Goal: Information Seeking & Learning: Learn about a topic

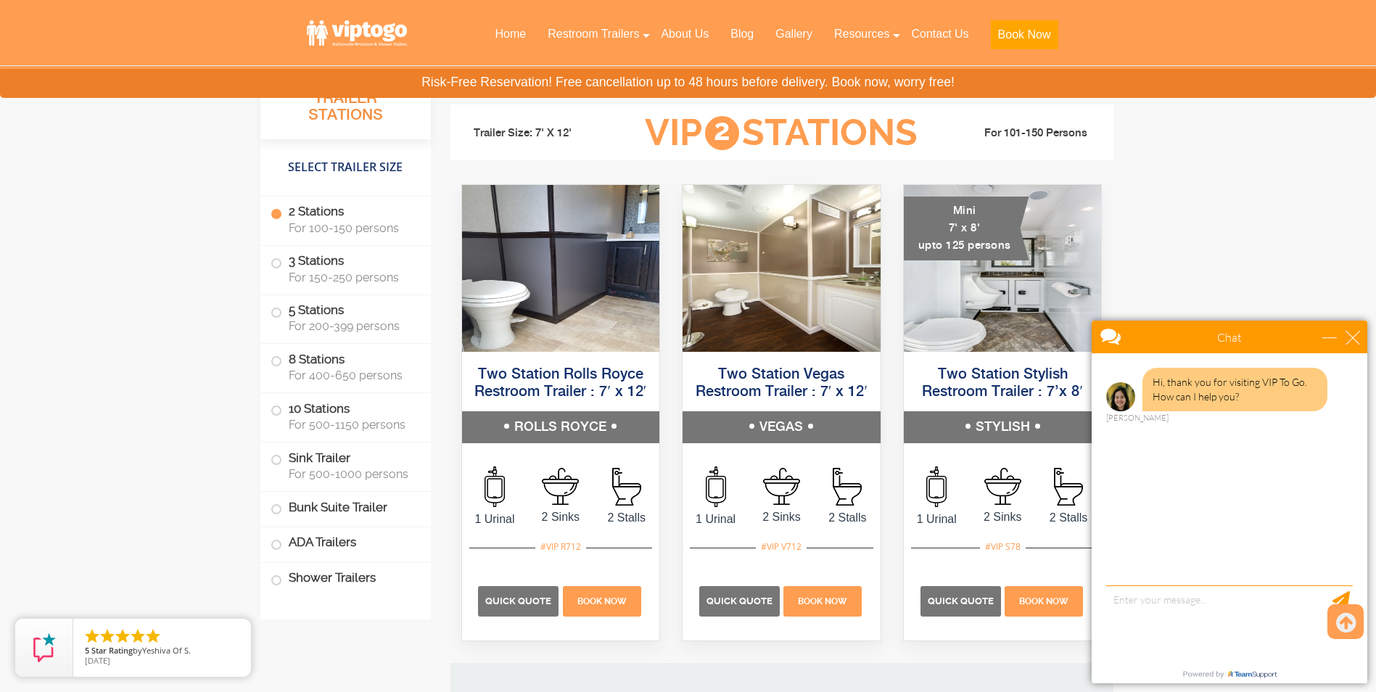
scroll to position [1088, 0]
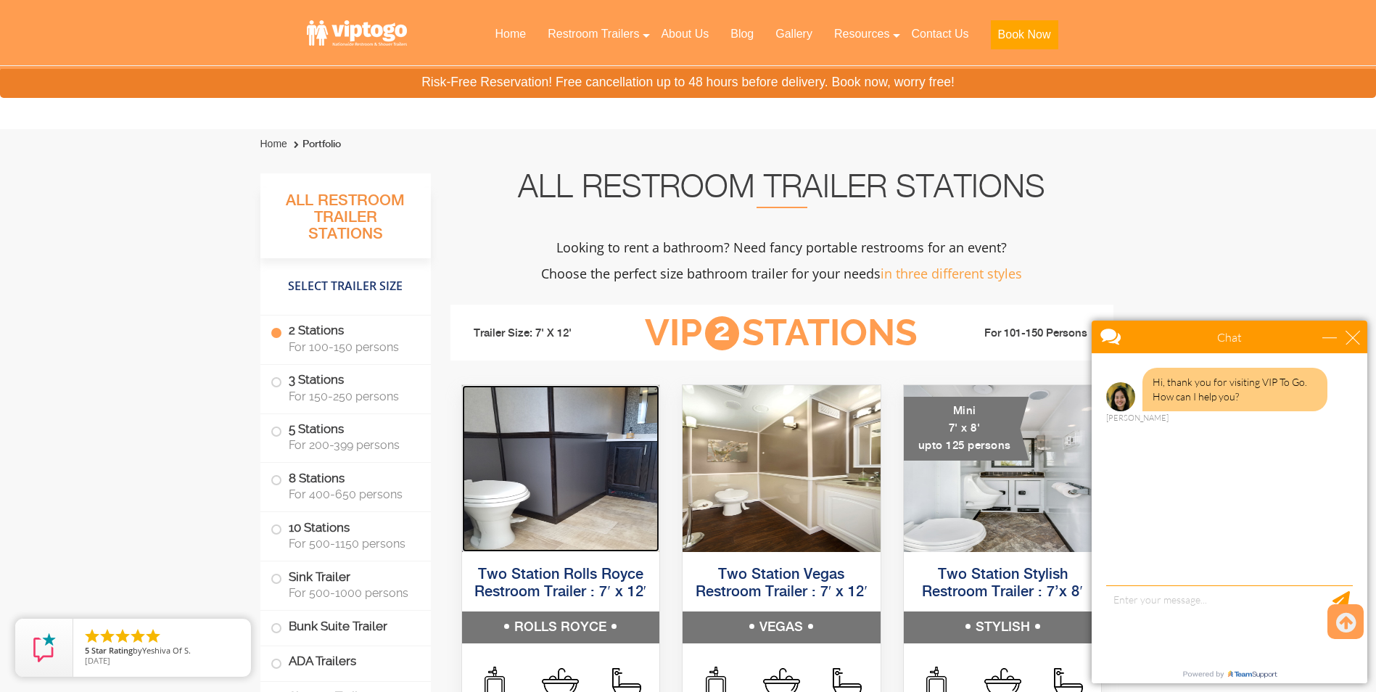
click at [613, 480] on img at bounding box center [561, 468] width 198 height 167
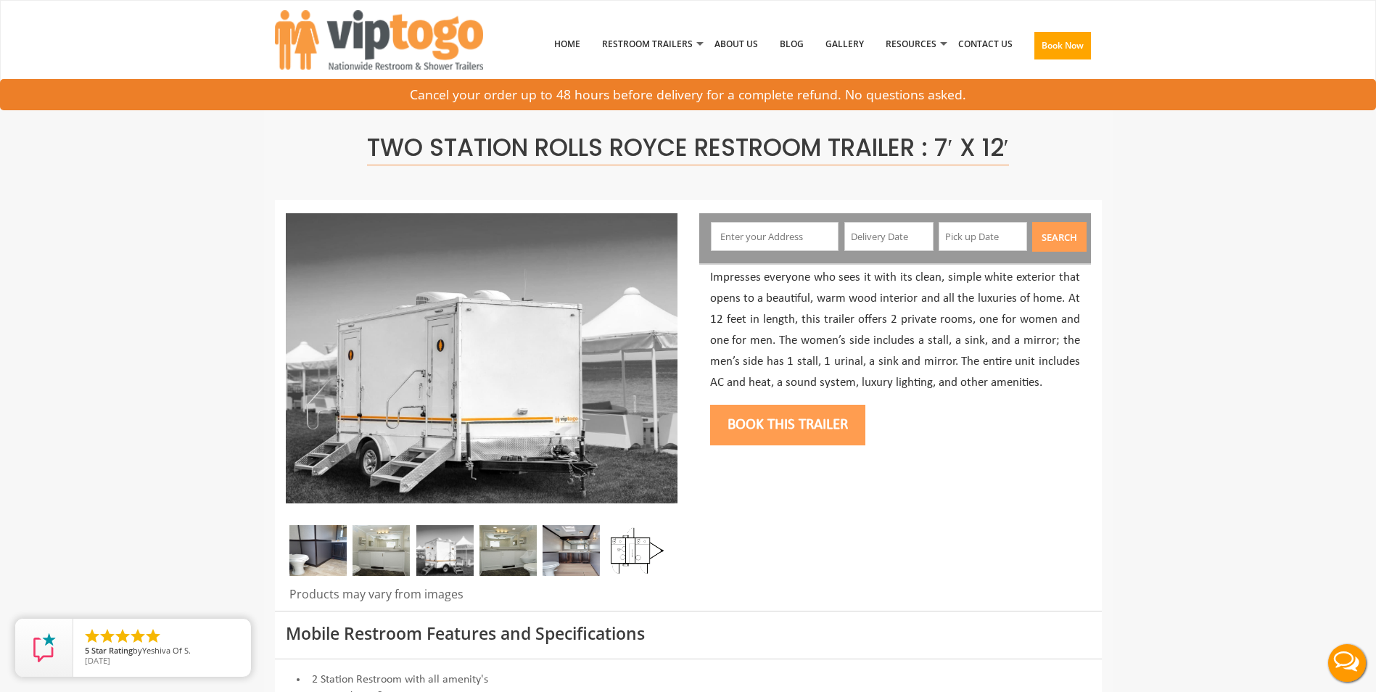
click at [629, 557] on img at bounding box center [634, 550] width 57 height 51
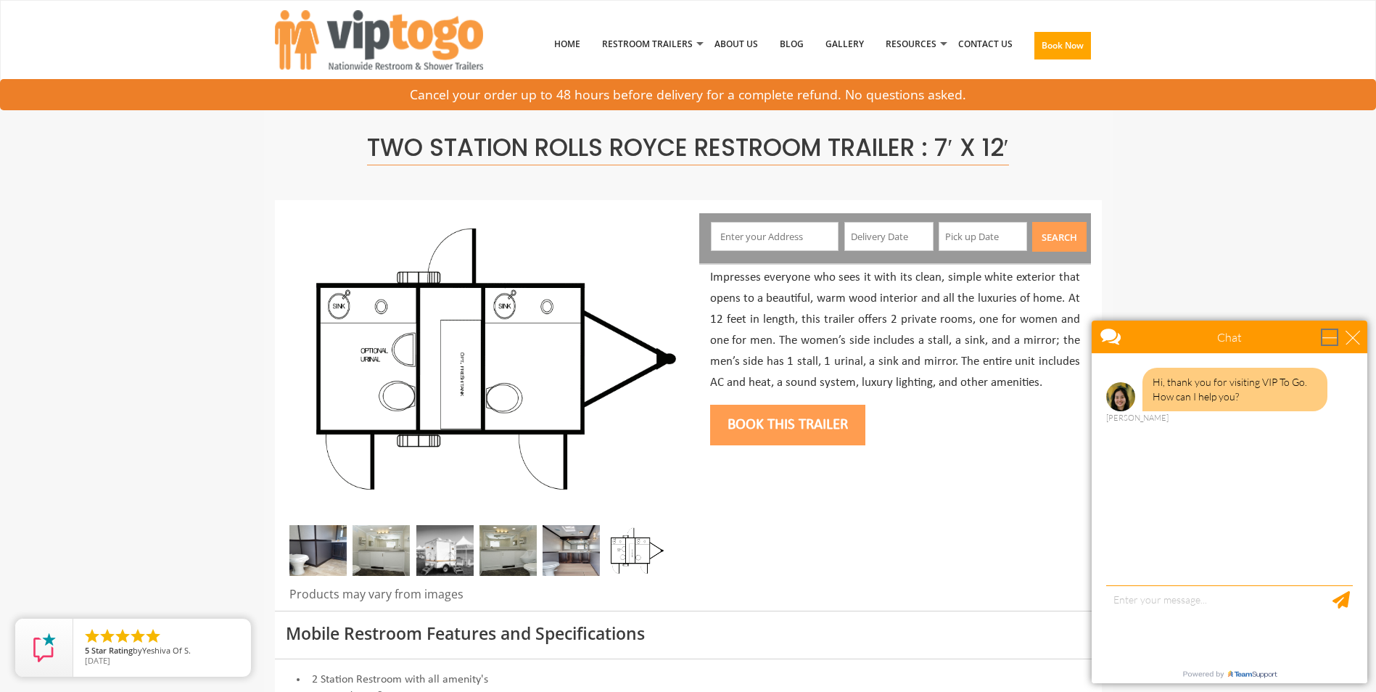
click at [1331, 336] on div "minimize" at bounding box center [1329, 337] width 15 height 15
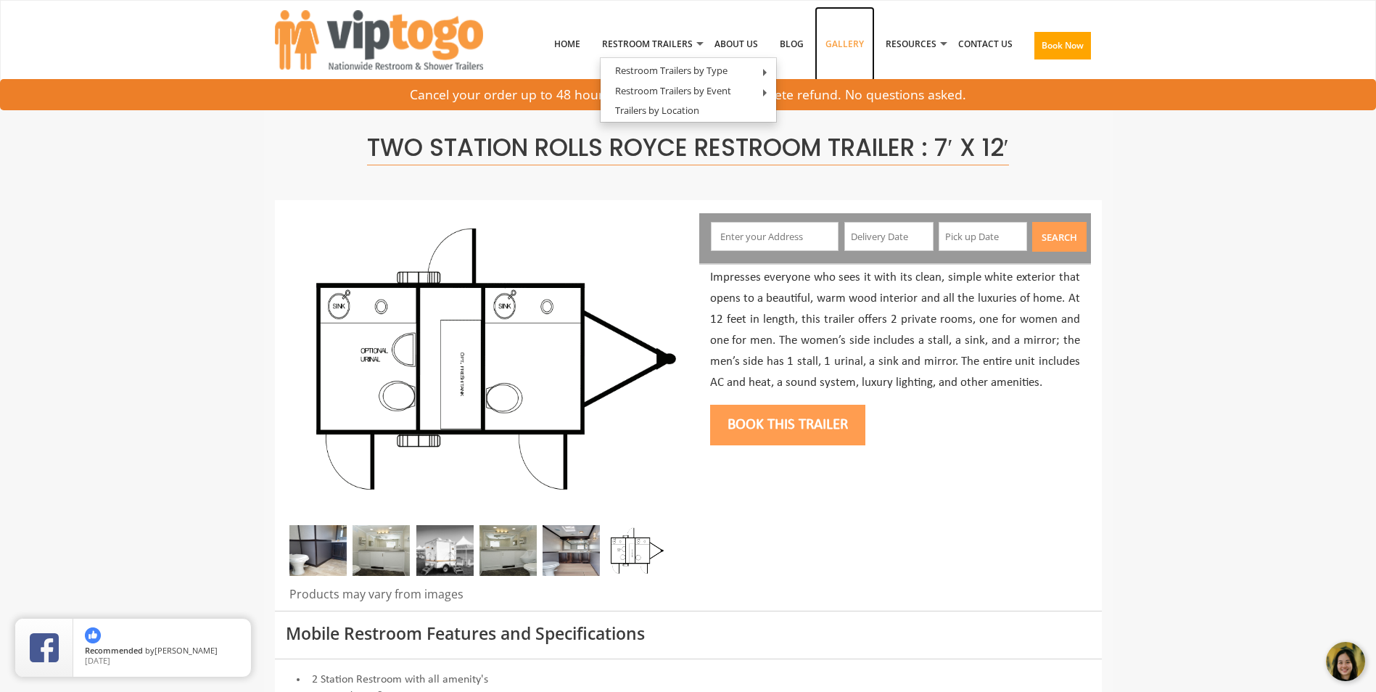
click at [846, 41] on link "Gallery" at bounding box center [844, 44] width 60 height 75
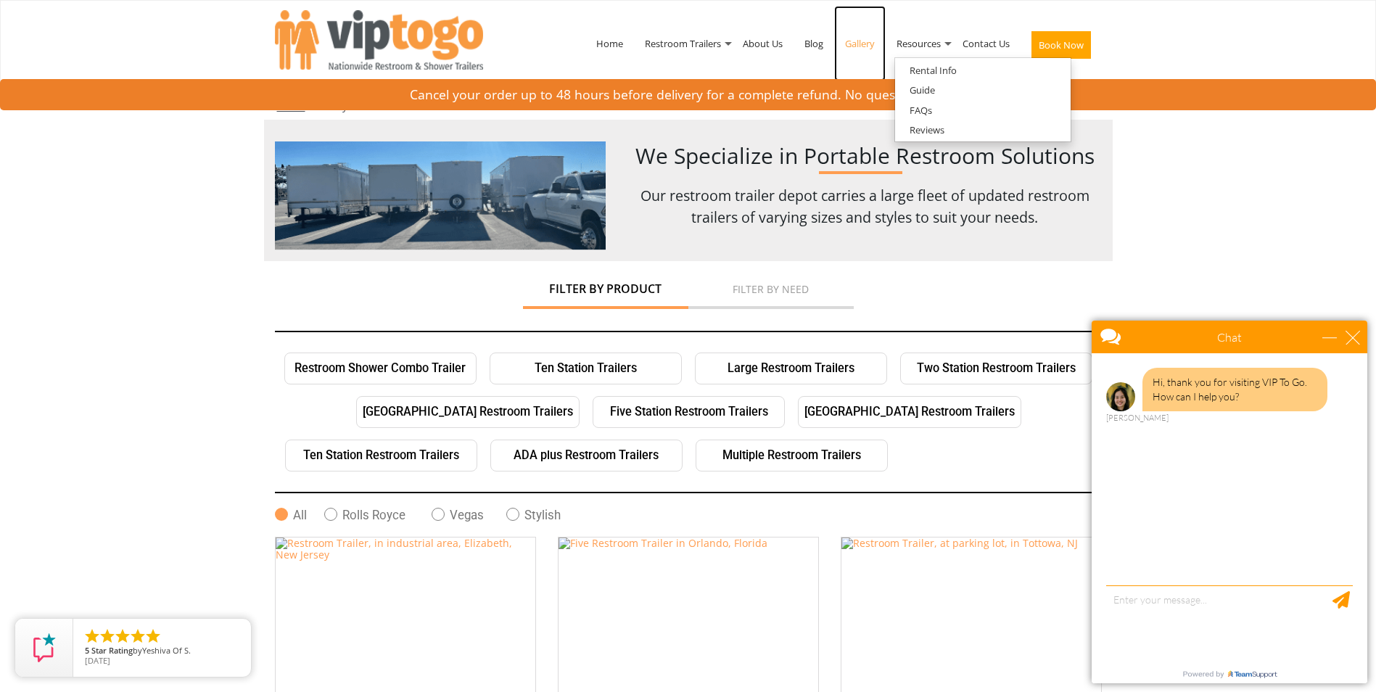
click at [862, 47] on link "Gallery" at bounding box center [859, 43] width 51 height 75
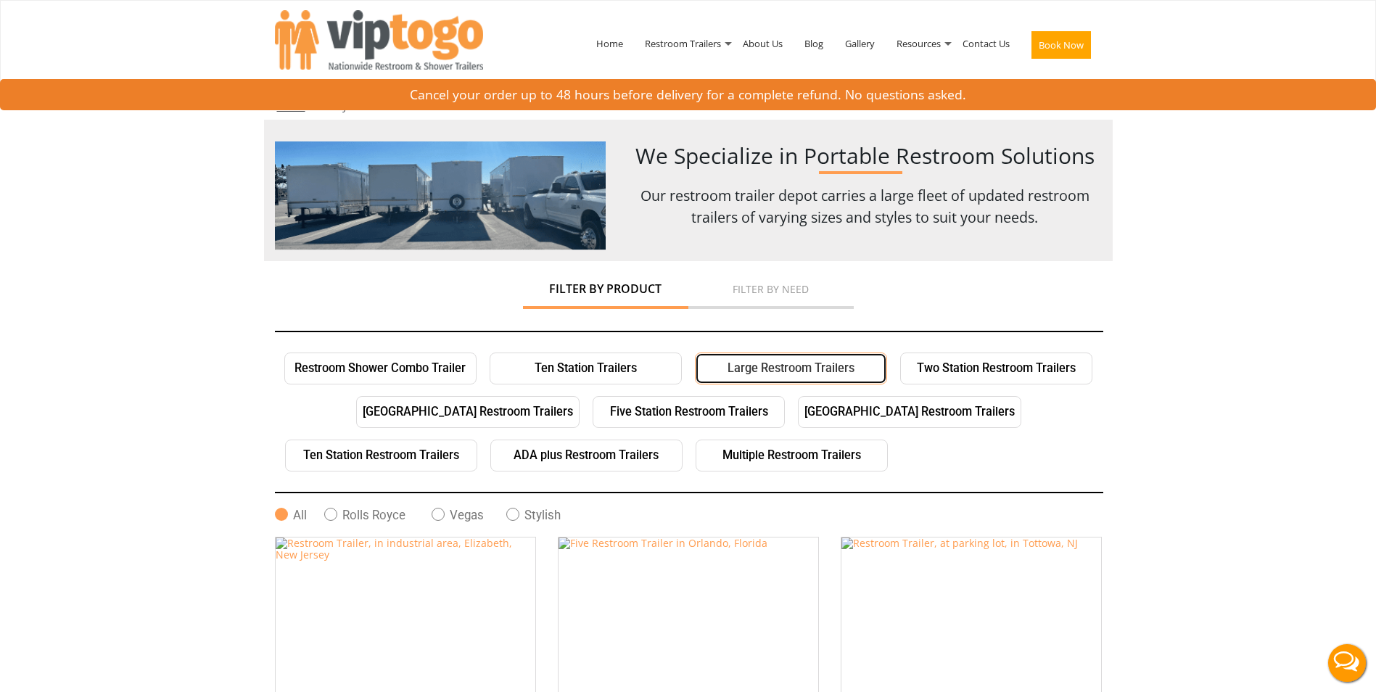
click at [822, 371] on link "Large Restroom Trailers" at bounding box center [791, 368] width 192 height 32
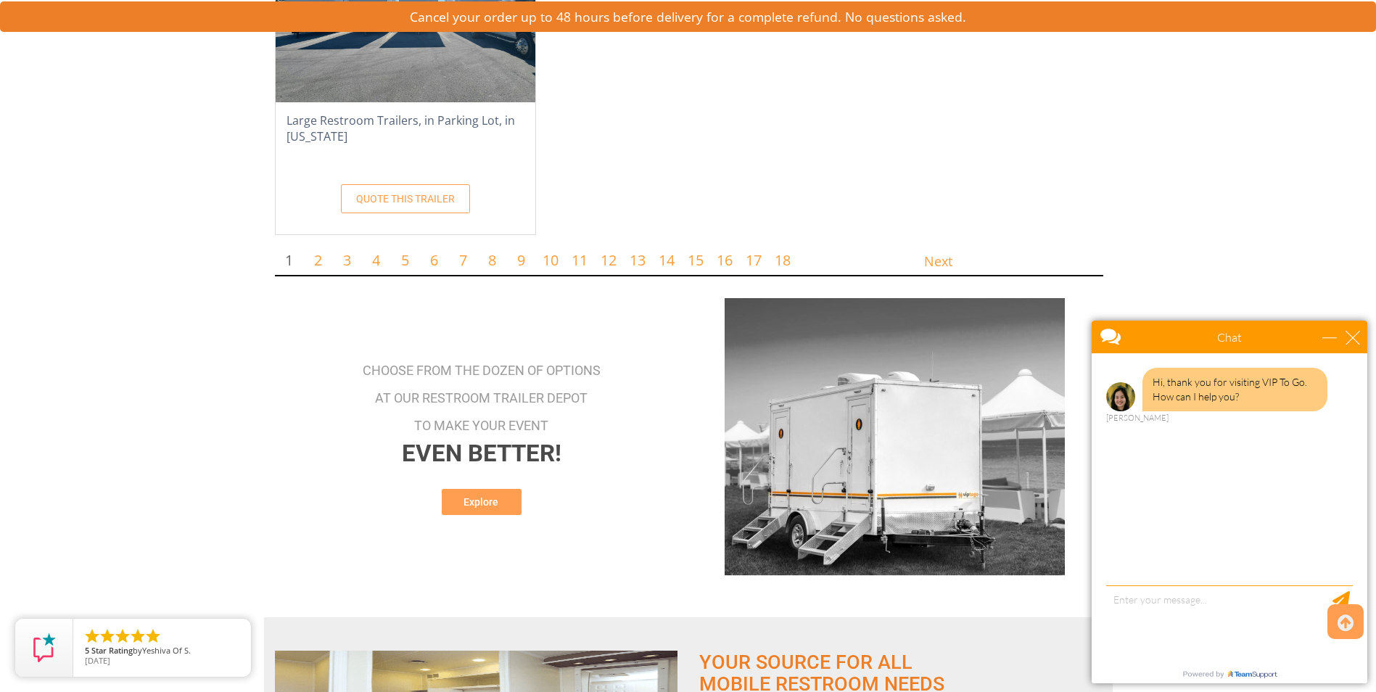
scroll to position [627, 0]
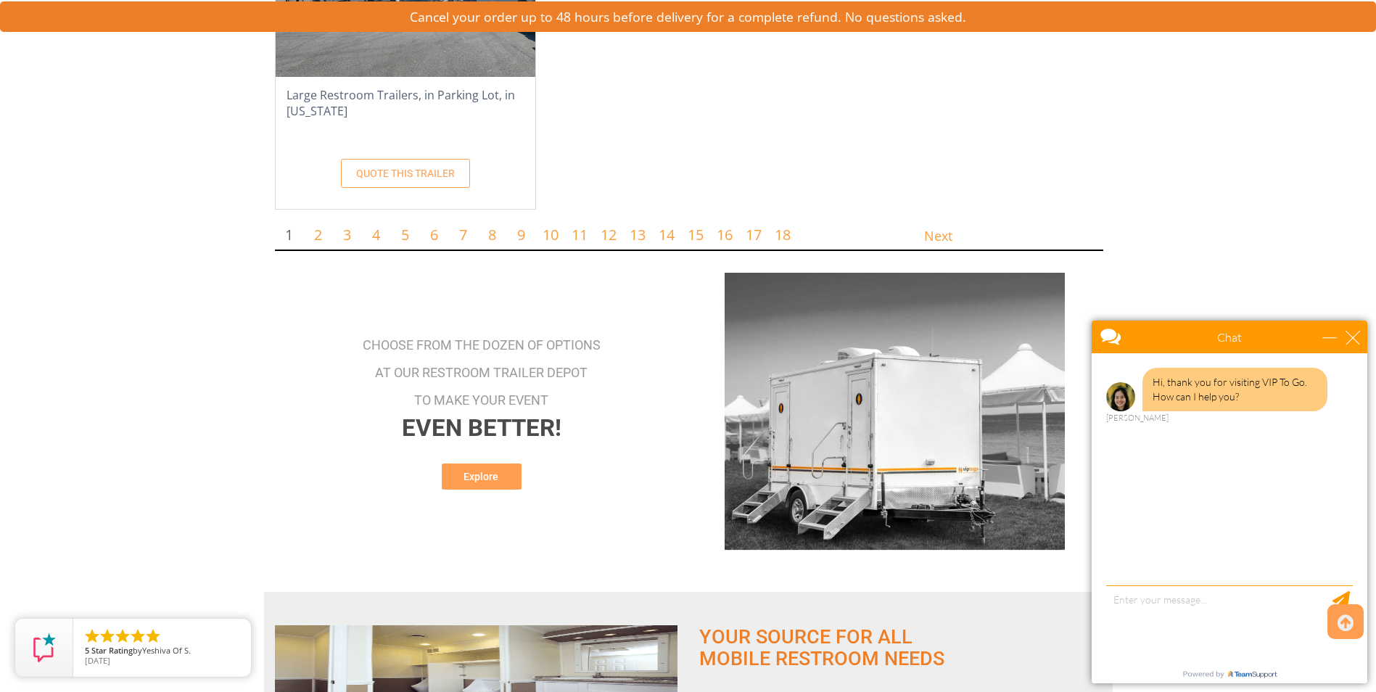
click at [1326, 334] on div "minimize" at bounding box center [1329, 337] width 15 height 15
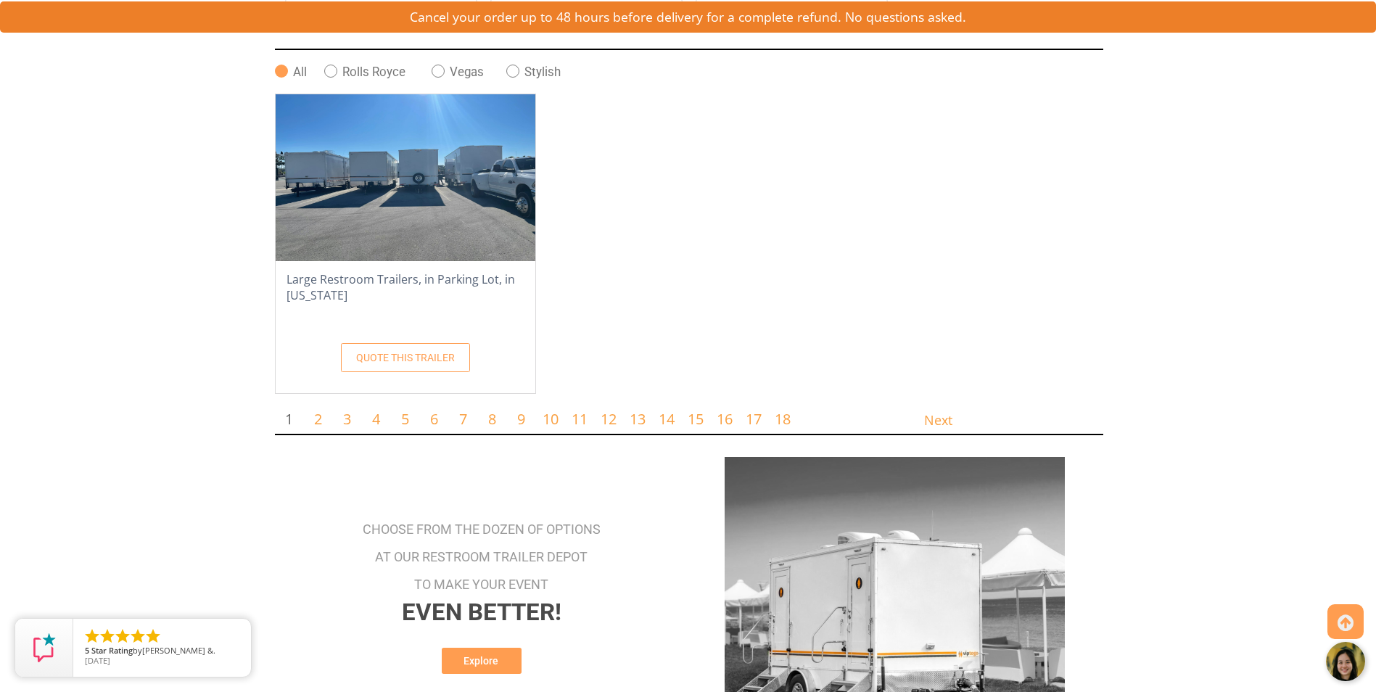
scroll to position [189, 0]
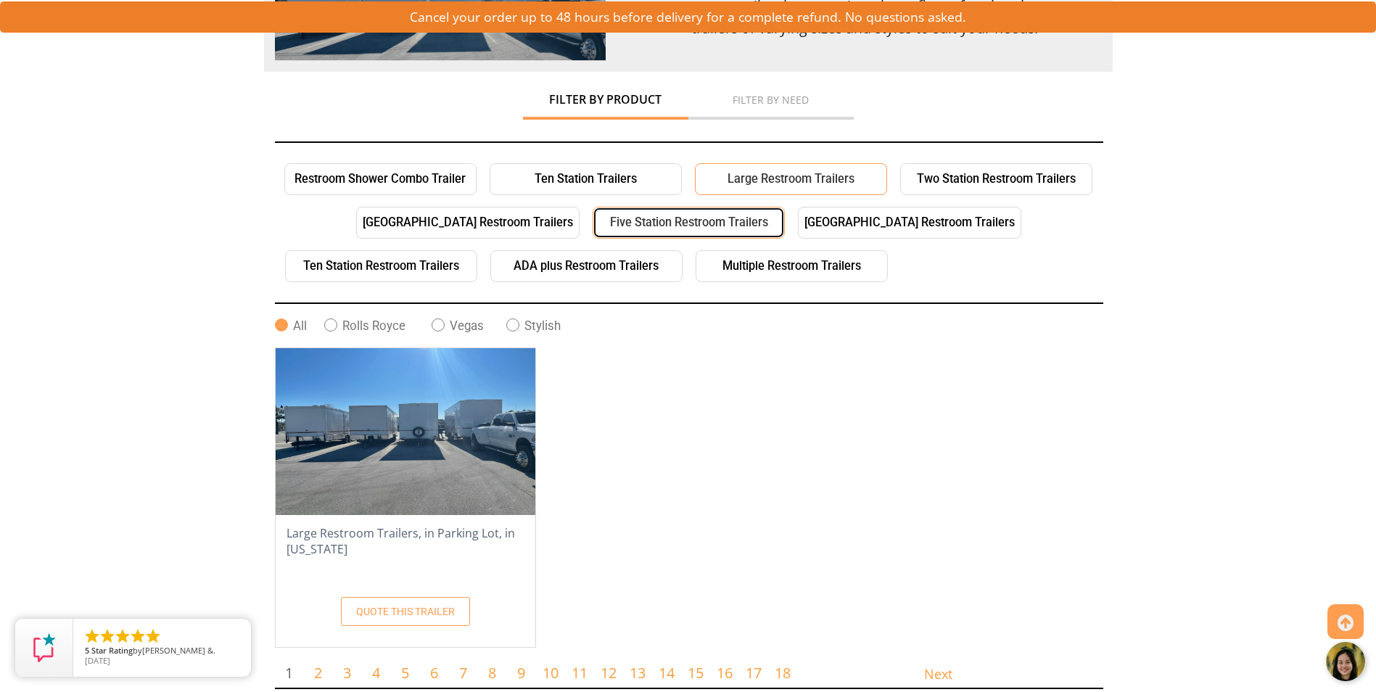
drag, startPoint x: 577, startPoint y: 218, endPoint x: 587, endPoint y: 234, distance: 18.9
click at [592, 218] on link "Five Station Restroom Trailers" at bounding box center [688, 223] width 192 height 32
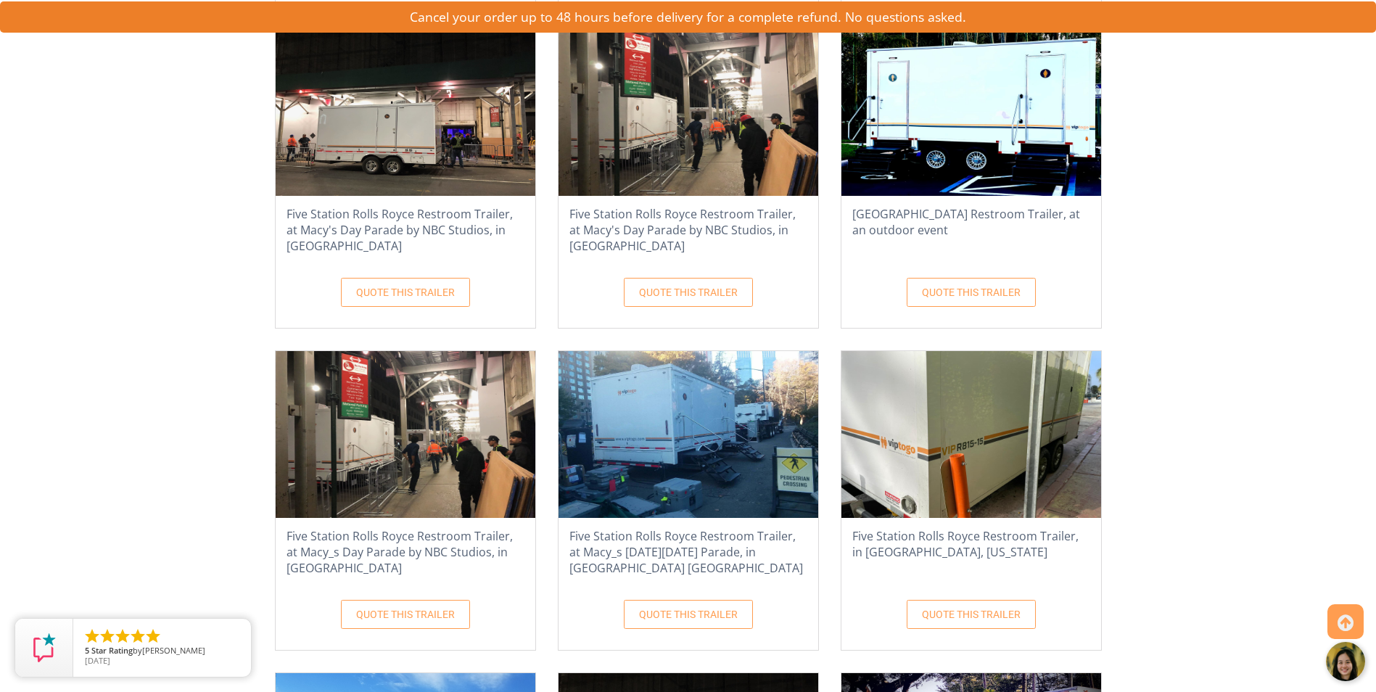
scroll to position [6984, 0]
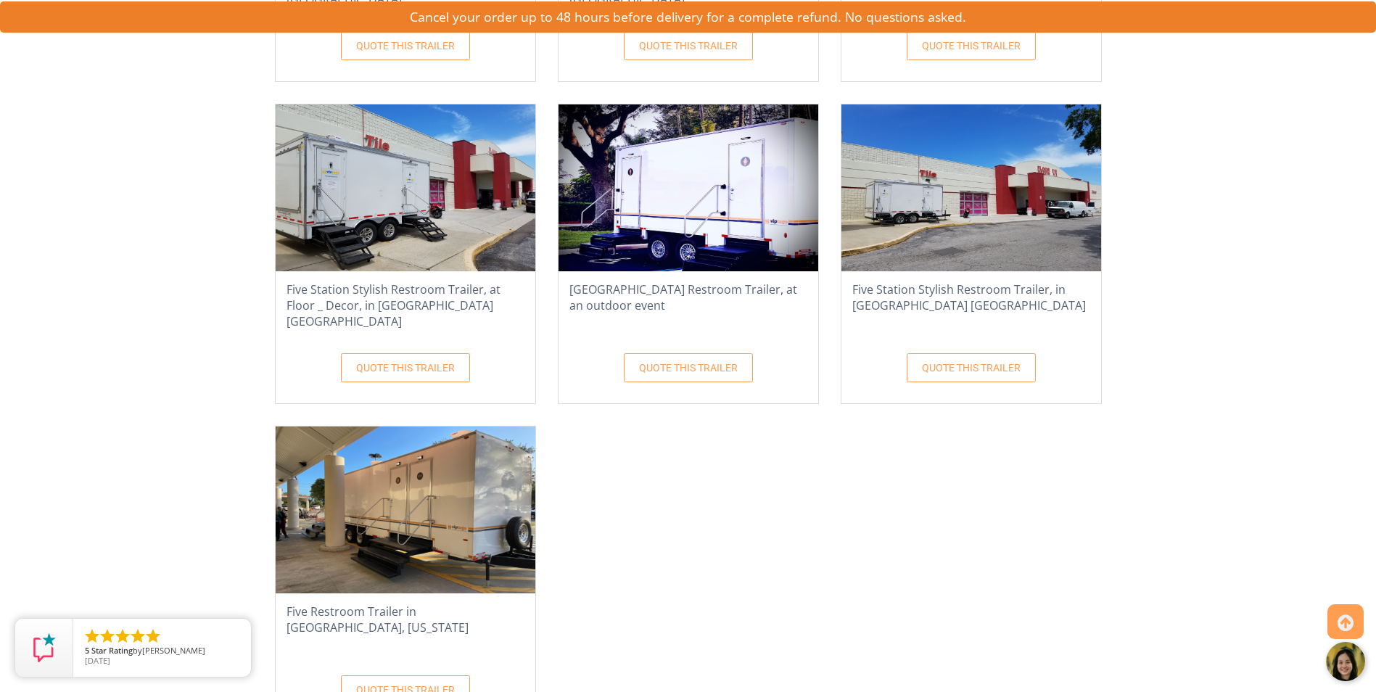
scroll to position [7637, 0]
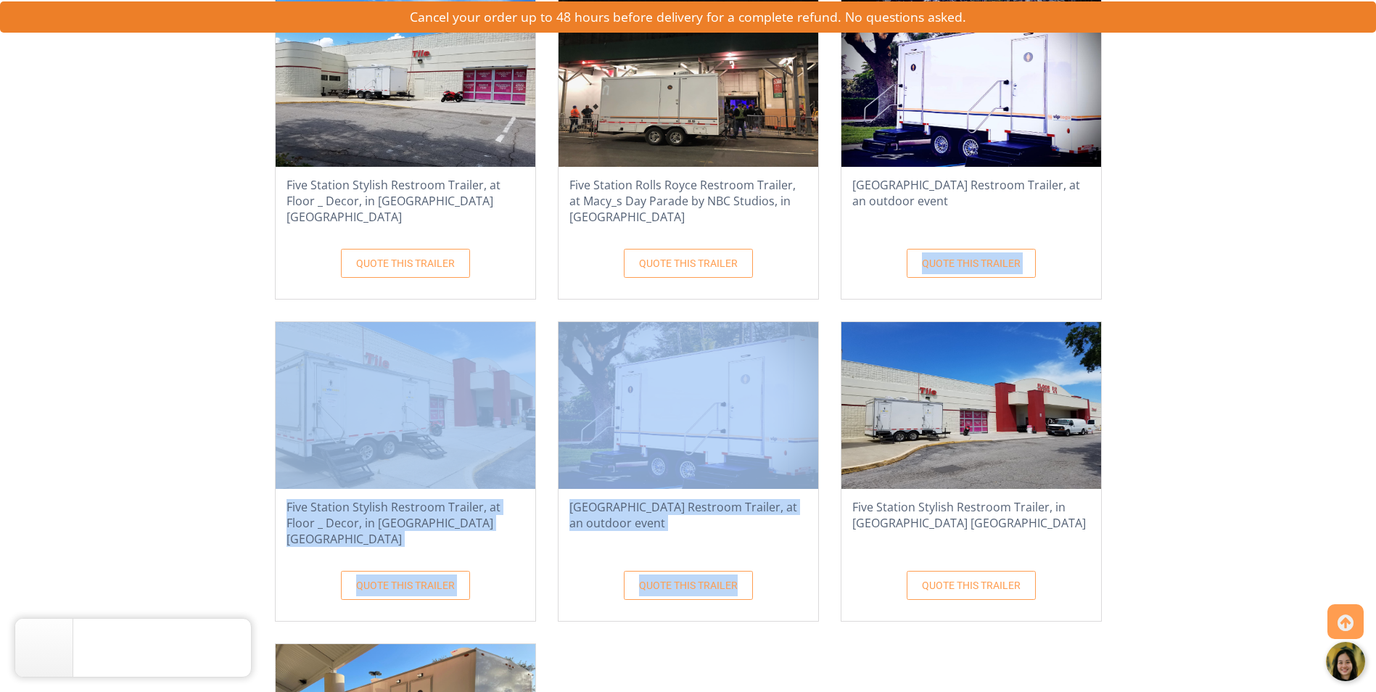
drag, startPoint x: 255, startPoint y: 292, endPoint x: 369, endPoint y: 350, distance: 127.5
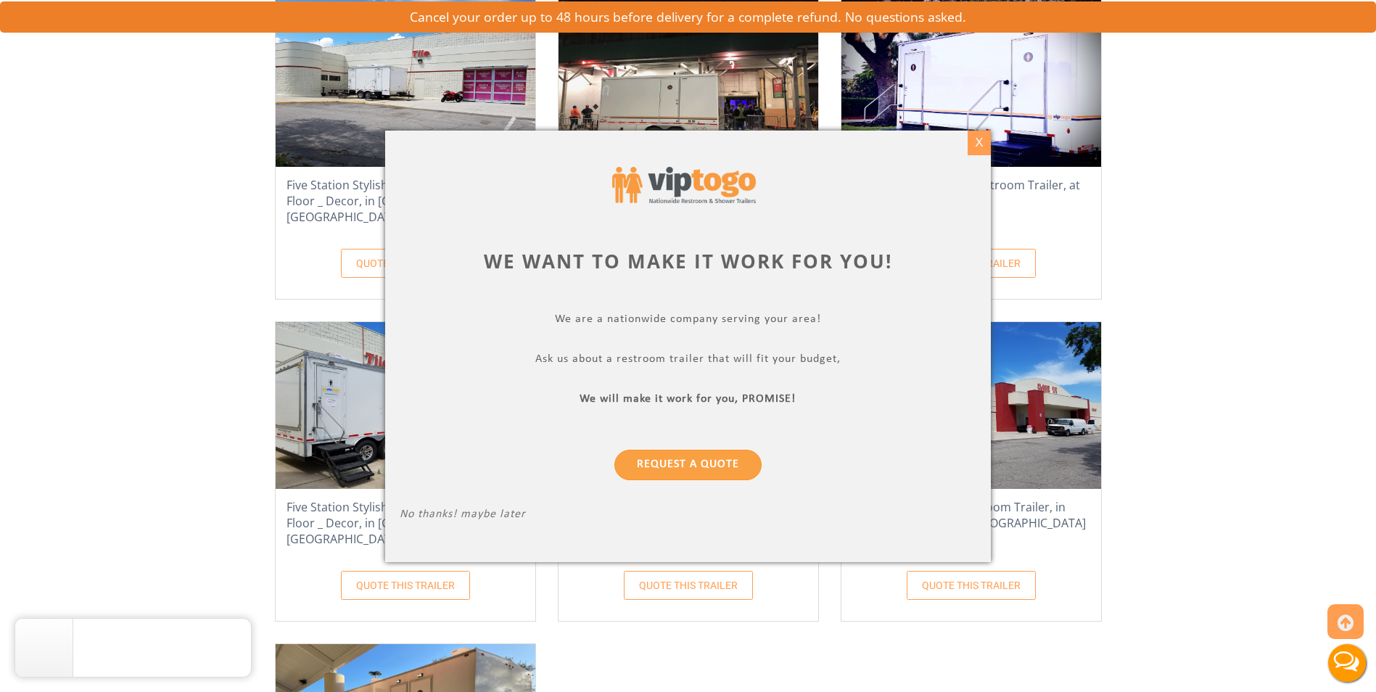
click at [975, 139] on div "X" at bounding box center [979, 143] width 22 height 25
